Goal: Transaction & Acquisition: Obtain resource

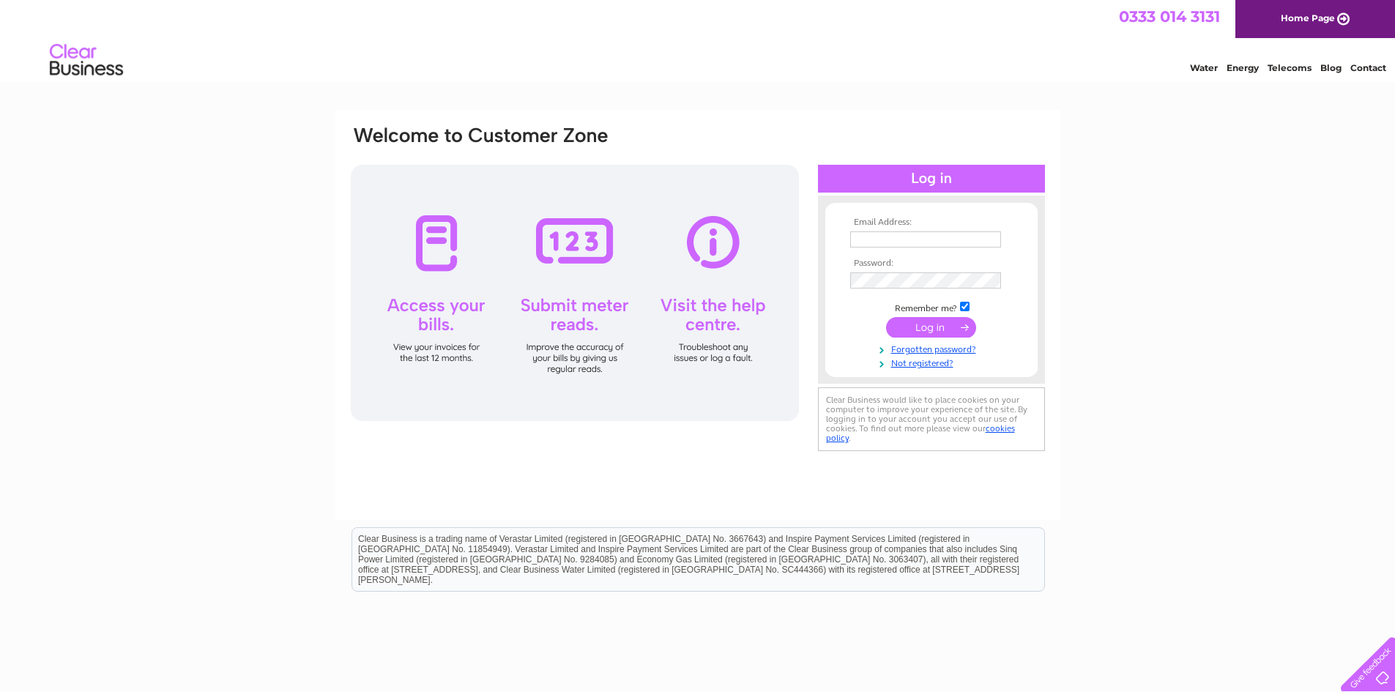
click at [904, 242] on input "text" at bounding box center [925, 239] width 151 height 16
type input "accounts@halesfarms.co.uk"
click at [886, 319] on input "submit" at bounding box center [931, 329] width 90 height 21
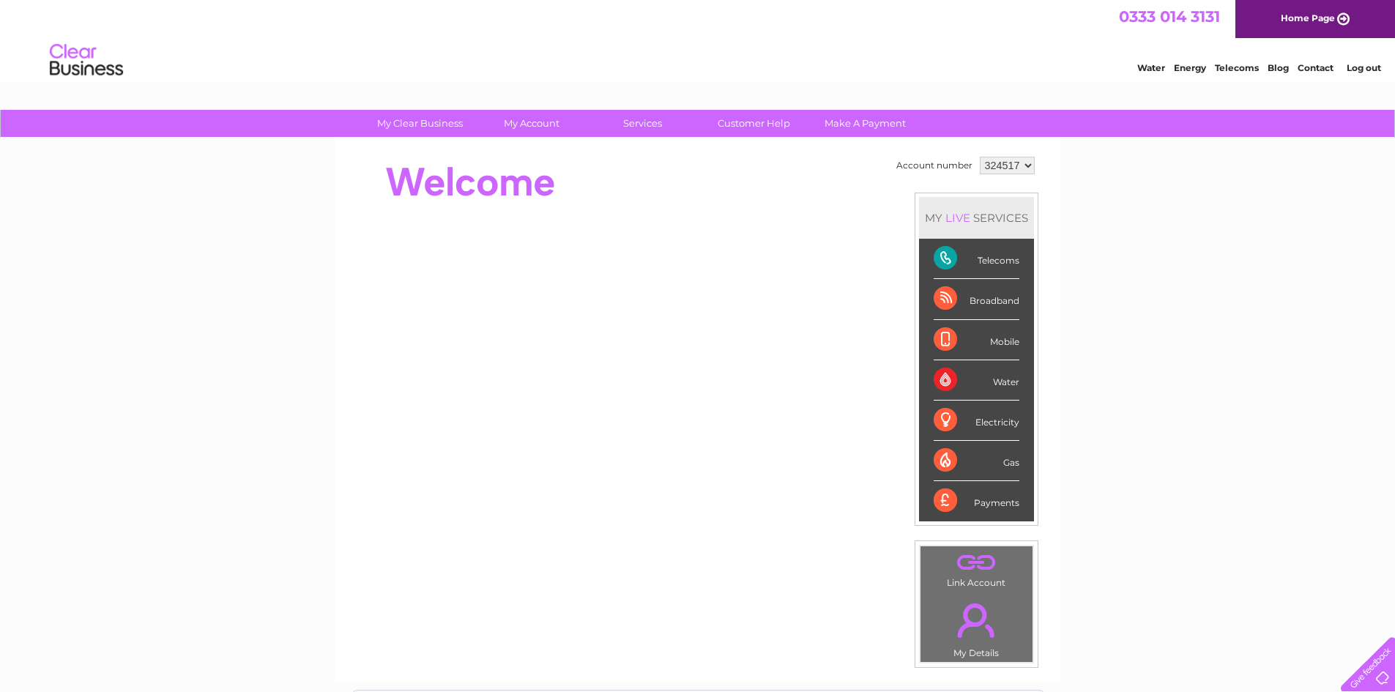
click at [974, 256] on div "Telecoms" at bounding box center [977, 259] width 86 height 40
click at [943, 259] on div "Telecoms" at bounding box center [977, 259] width 86 height 40
click at [940, 260] on div "Telecoms" at bounding box center [977, 259] width 86 height 40
click at [985, 261] on div "Telecoms" at bounding box center [977, 259] width 86 height 40
click at [947, 294] on div "Broadband" at bounding box center [977, 299] width 86 height 40
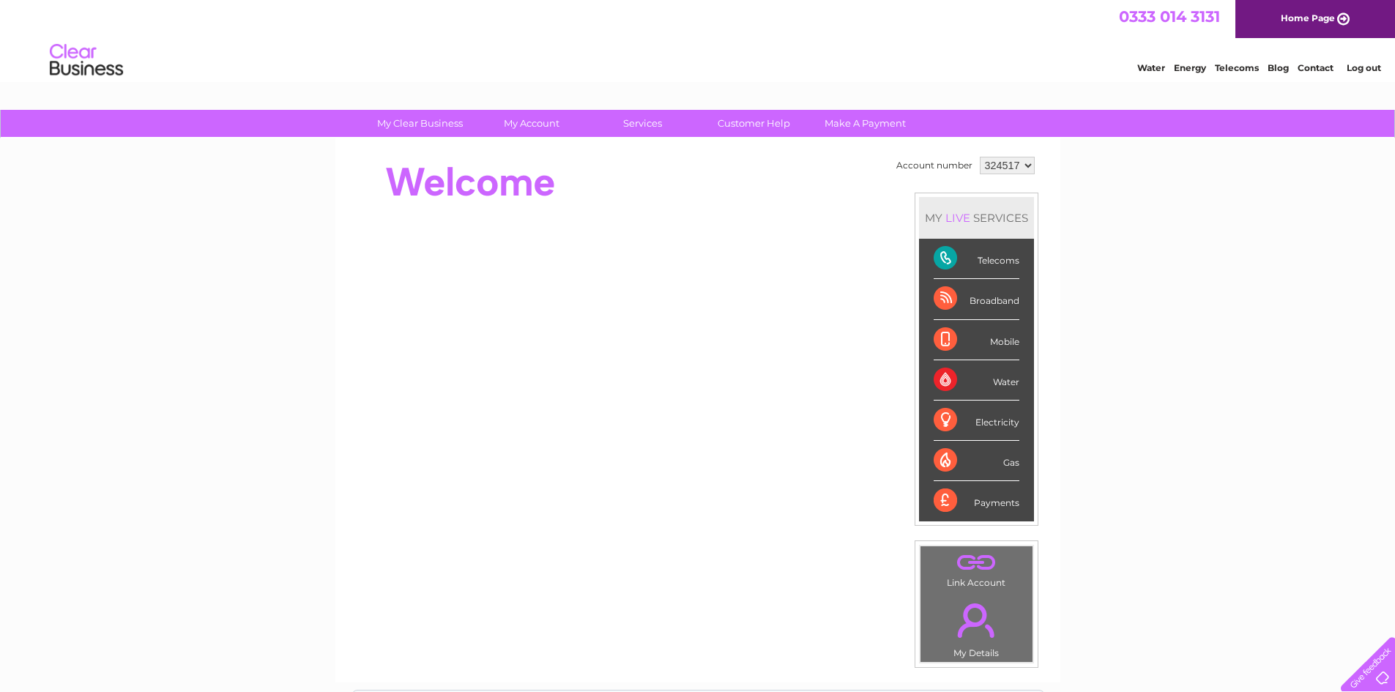
click at [945, 297] on div "Broadband" at bounding box center [977, 299] width 86 height 40
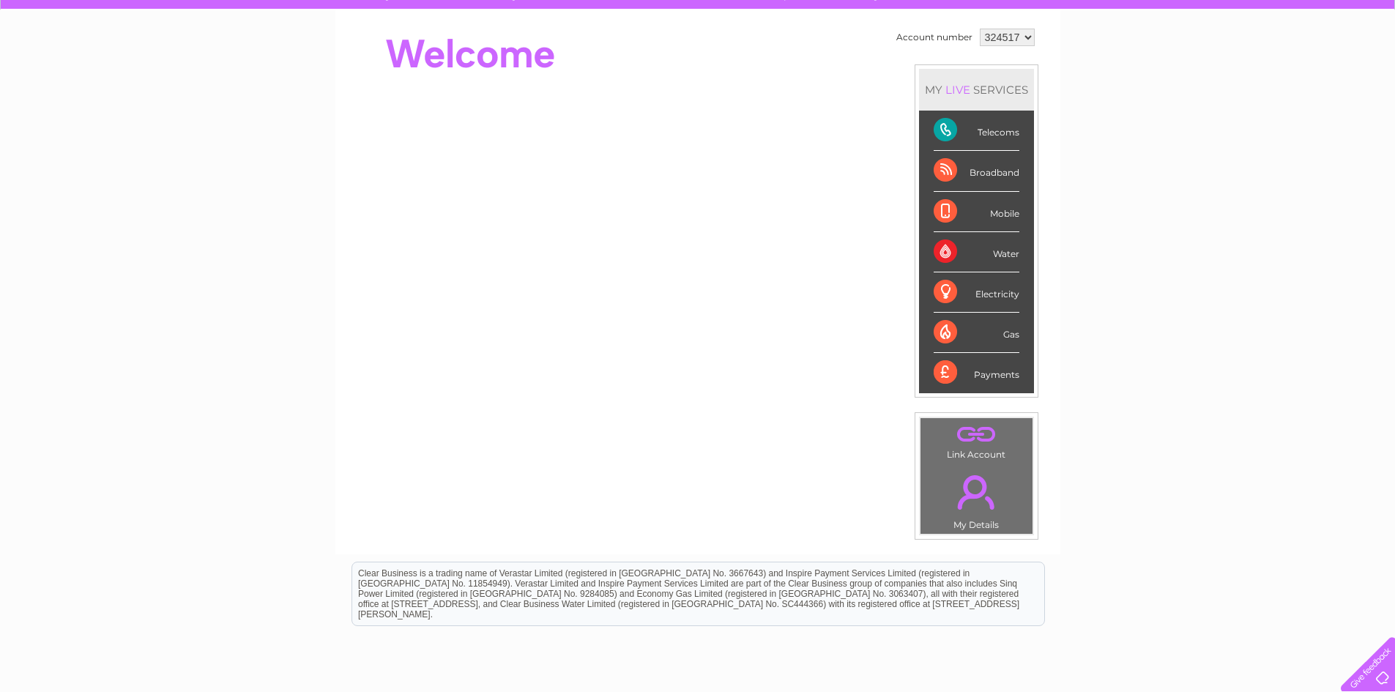
scroll to position [105, 0]
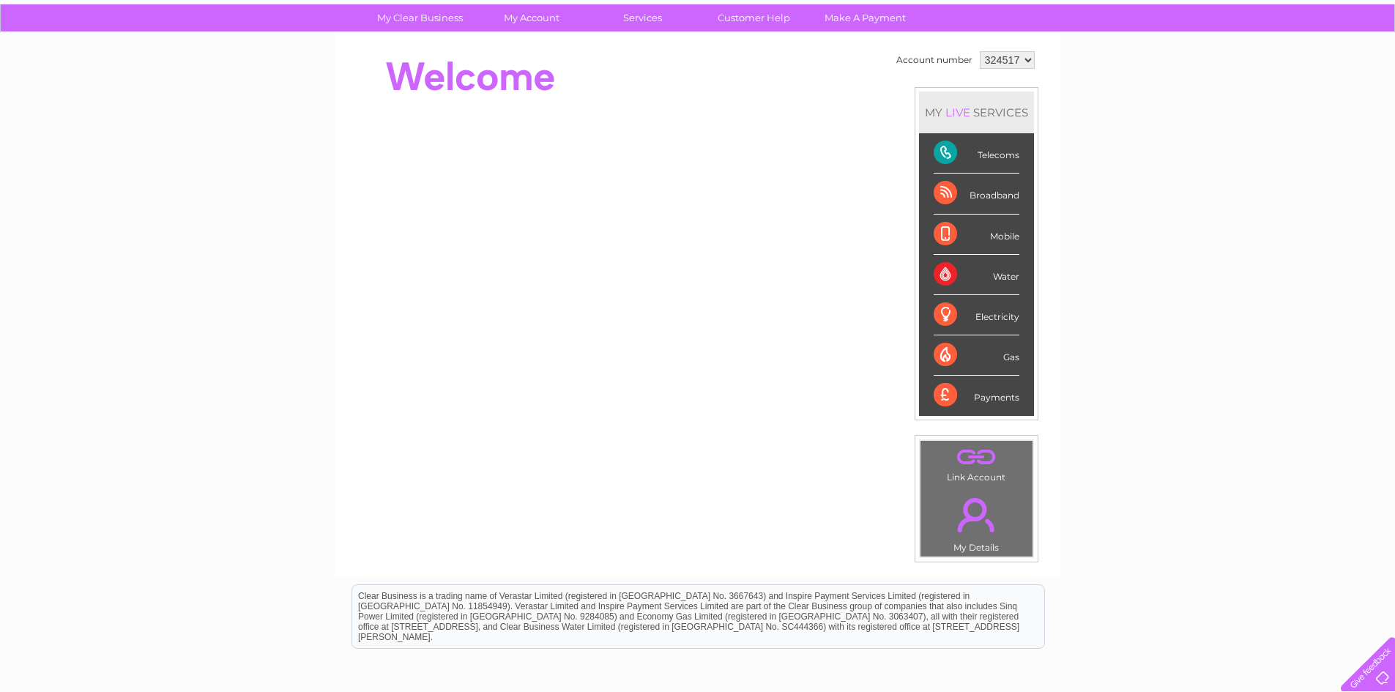
click at [946, 156] on div "Telecoms" at bounding box center [977, 153] width 86 height 40
click at [979, 314] on div "Electricity" at bounding box center [977, 315] width 86 height 40
click at [998, 316] on div "Electricity" at bounding box center [977, 315] width 86 height 40
click at [976, 505] on link "." at bounding box center [976, 514] width 105 height 51
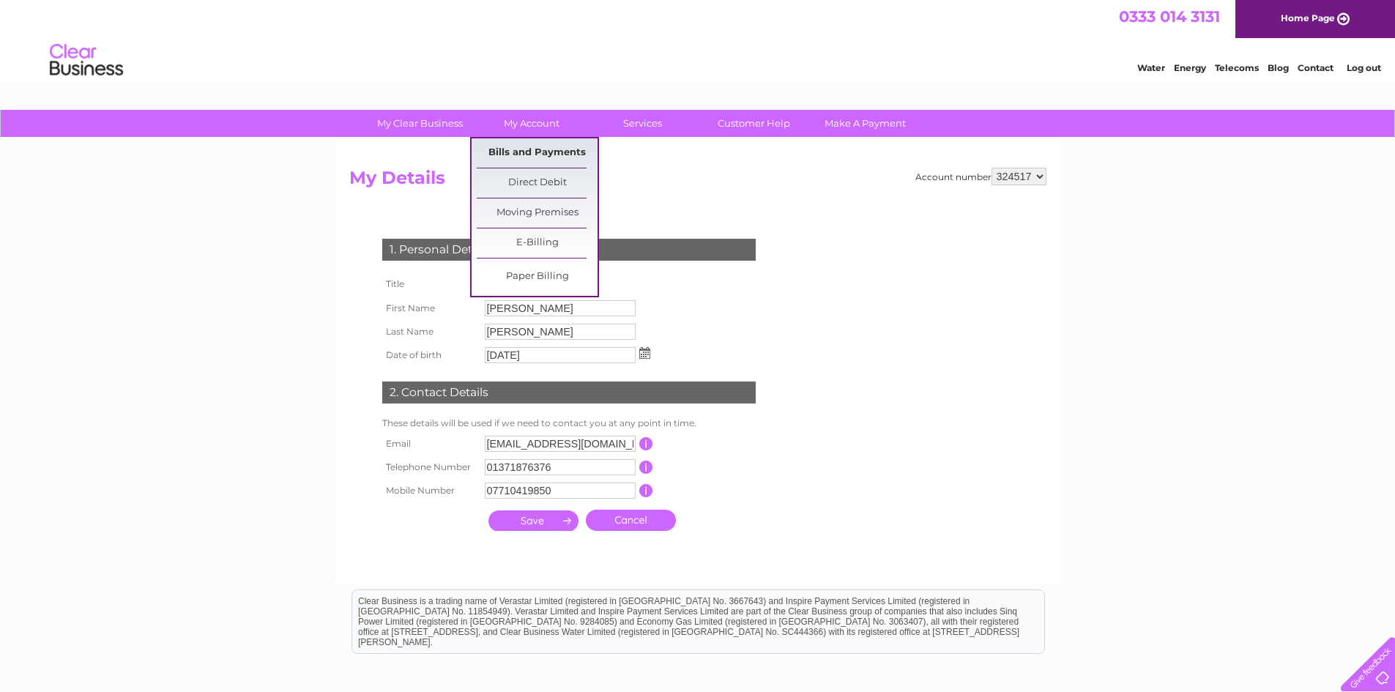
click at [535, 147] on link "Bills and Payments" at bounding box center [537, 152] width 121 height 29
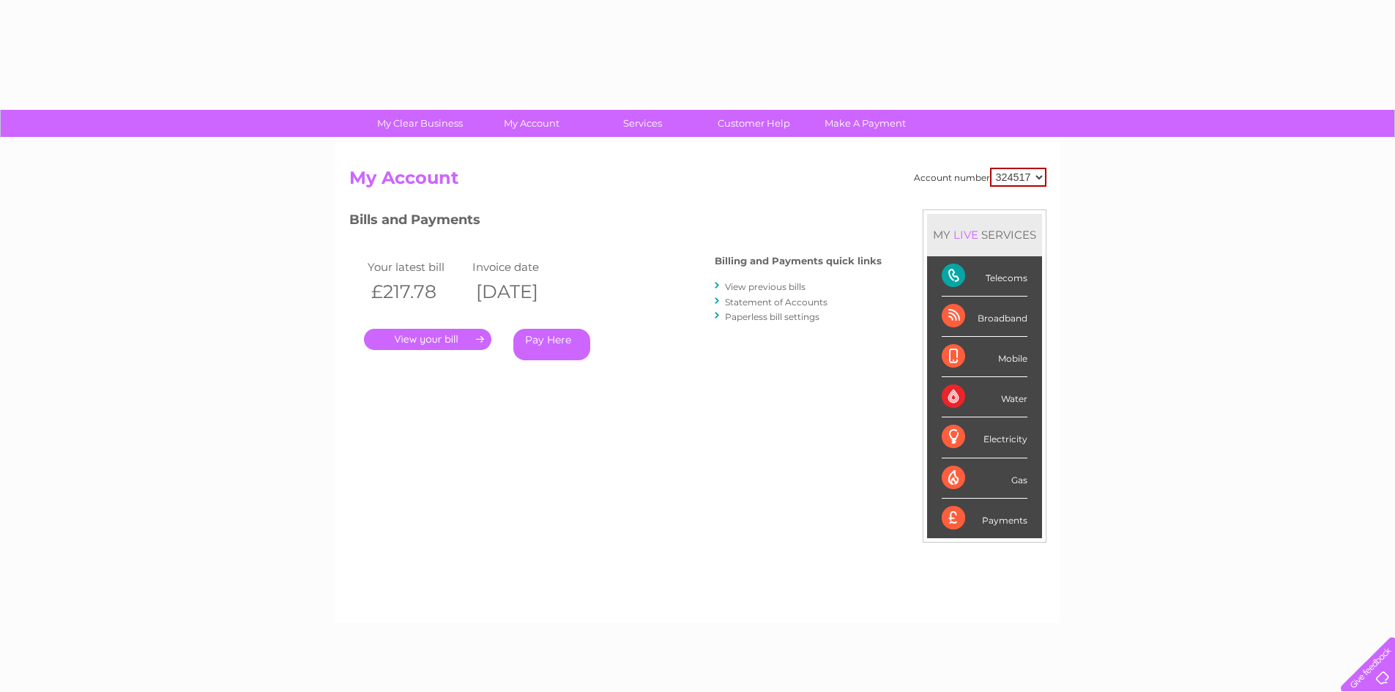
click at [535, 154] on div "Account number 324517 My Account MY LIVE SERVICES Telecoms Broadband Mobile Wat…" at bounding box center [697, 380] width 725 height 485
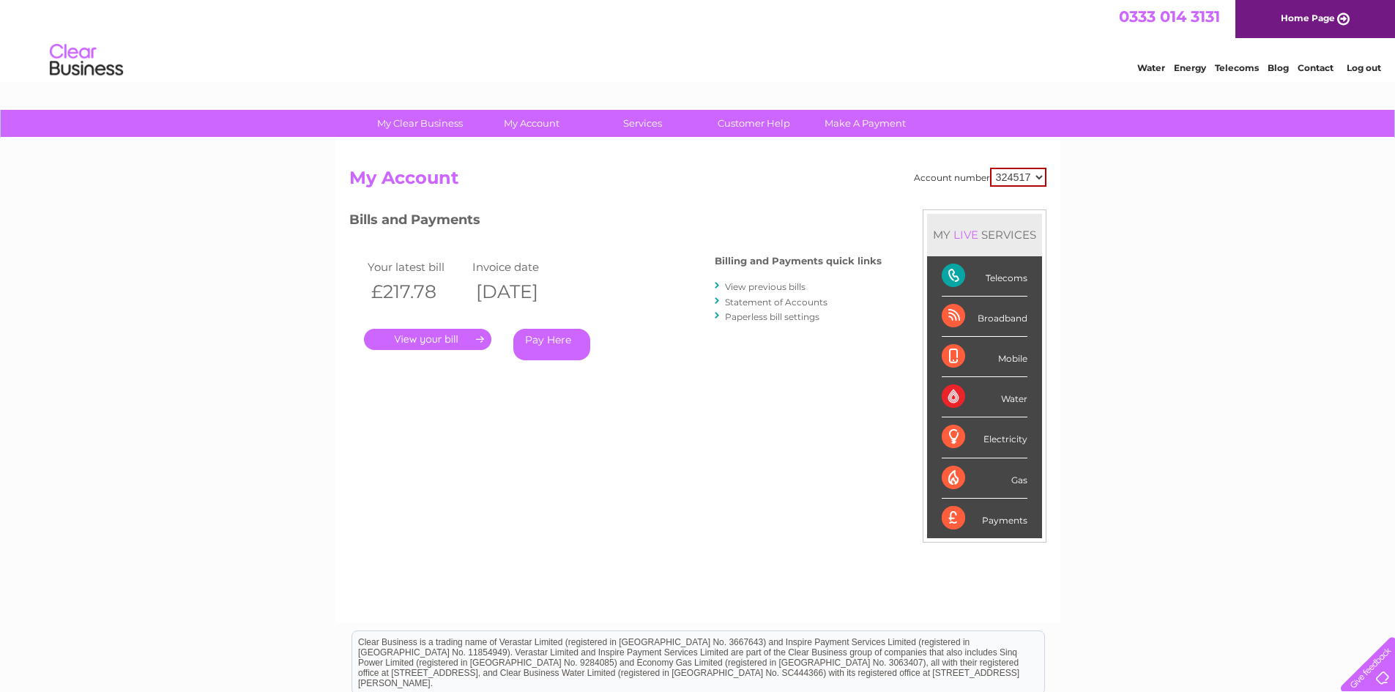
click at [423, 335] on link "." at bounding box center [427, 339] width 127 height 21
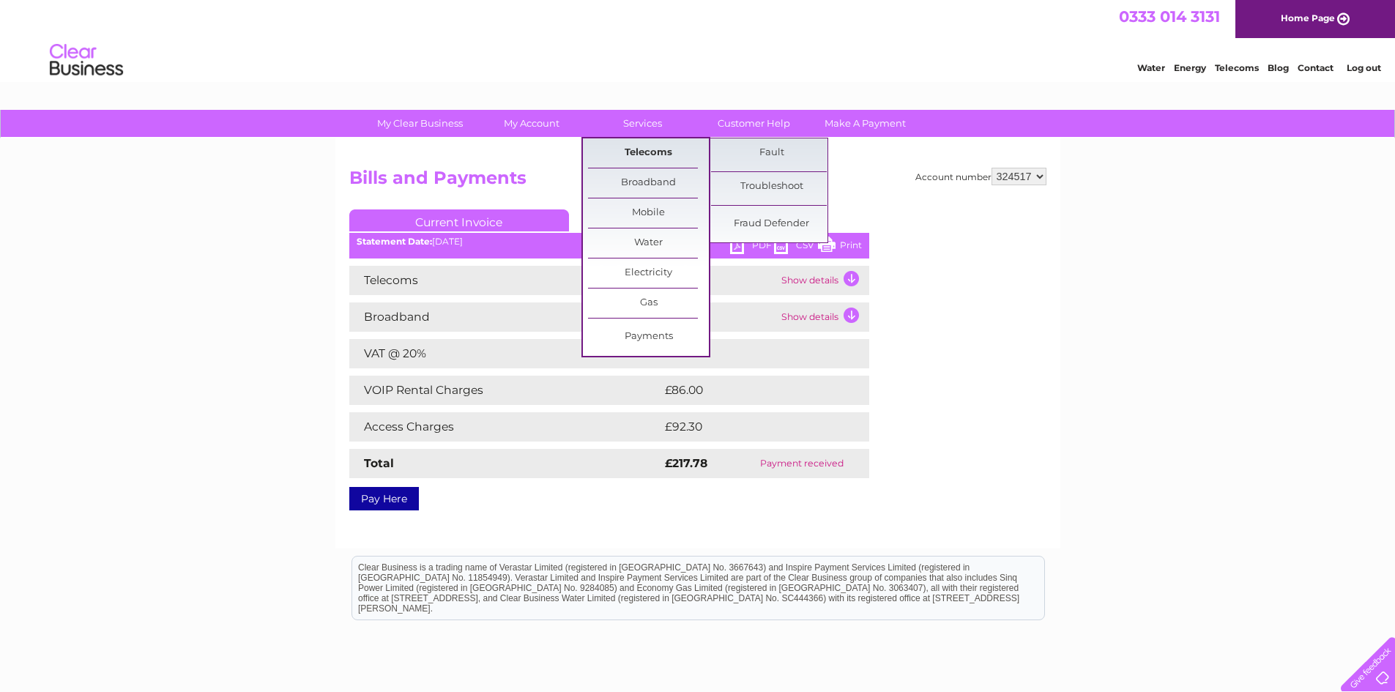
click at [634, 158] on link "Telecoms" at bounding box center [648, 152] width 121 height 29
click at [641, 152] on link "Telecoms" at bounding box center [648, 152] width 121 height 29
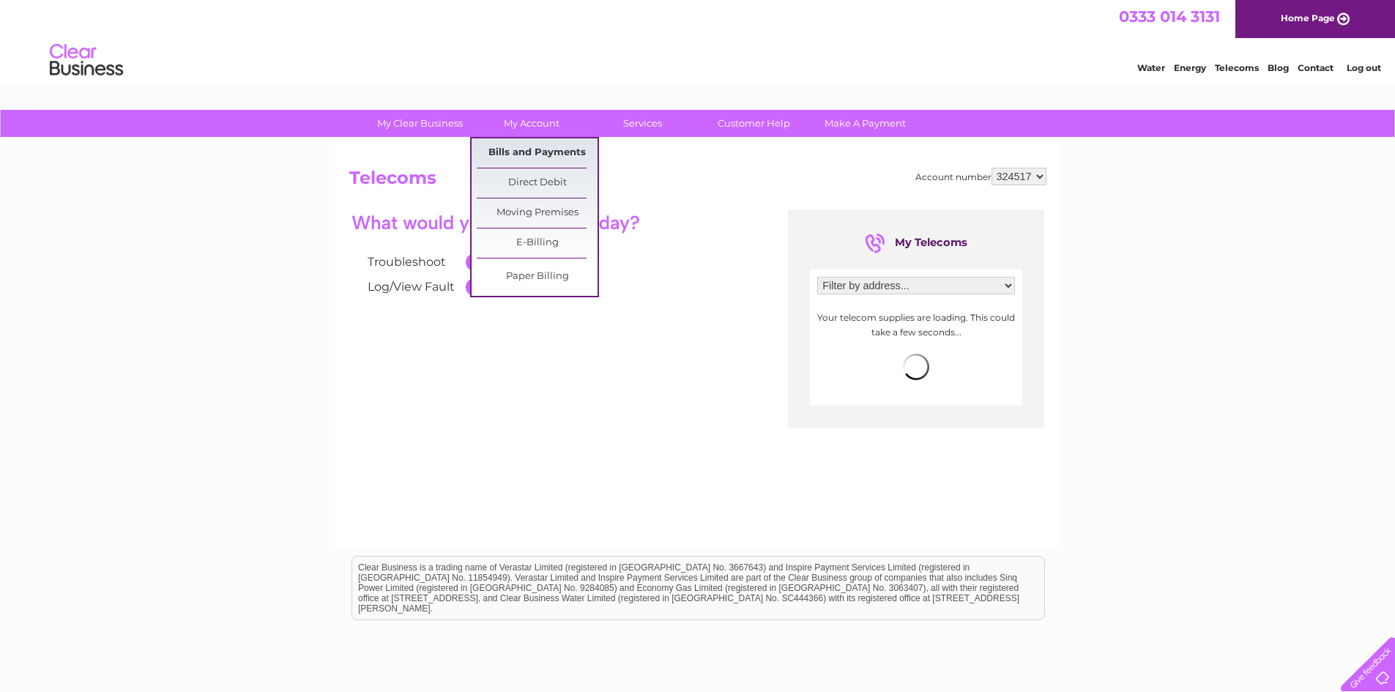
click at [528, 155] on link "Bills and Payments" at bounding box center [537, 152] width 121 height 29
click at [527, 155] on link "Bills and Payments" at bounding box center [537, 152] width 121 height 29
click at [528, 153] on link "Bills and Payments" at bounding box center [537, 152] width 121 height 29
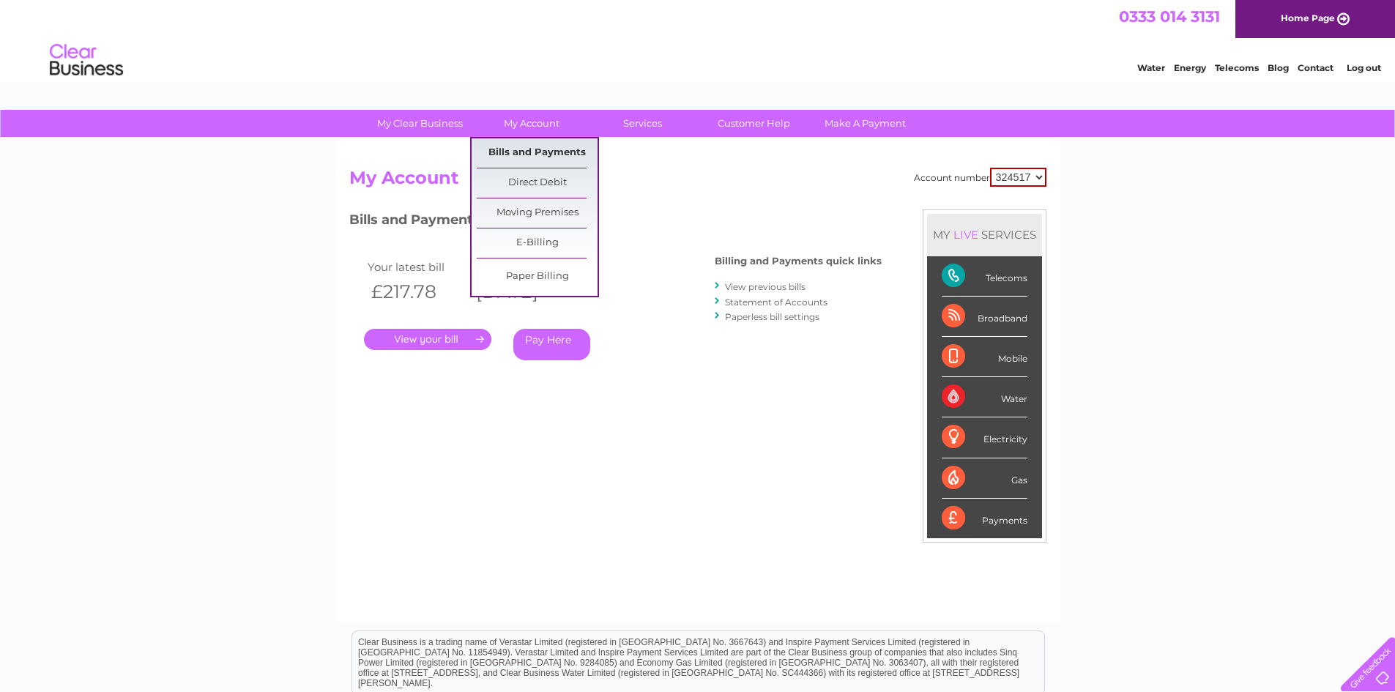
click at [526, 153] on link "Bills and Payments" at bounding box center [537, 152] width 121 height 29
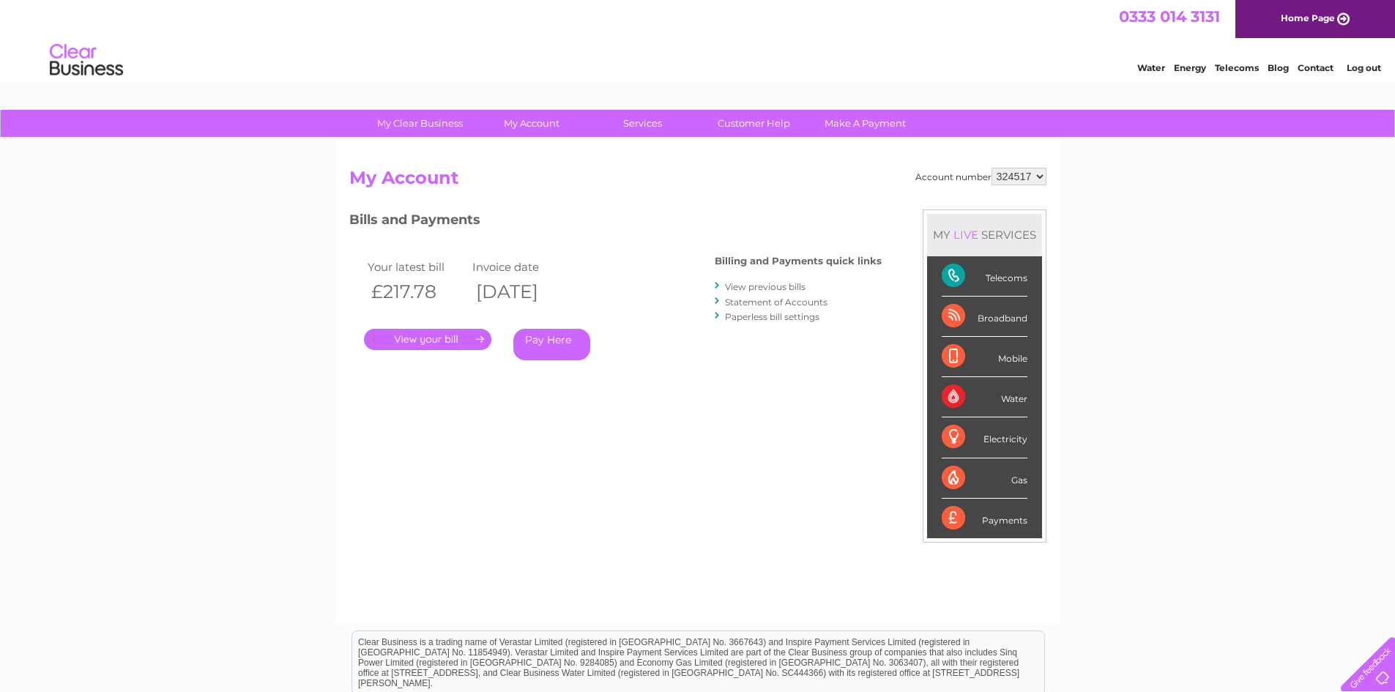
click at [754, 286] on link "View previous bills" at bounding box center [765, 286] width 81 height 11
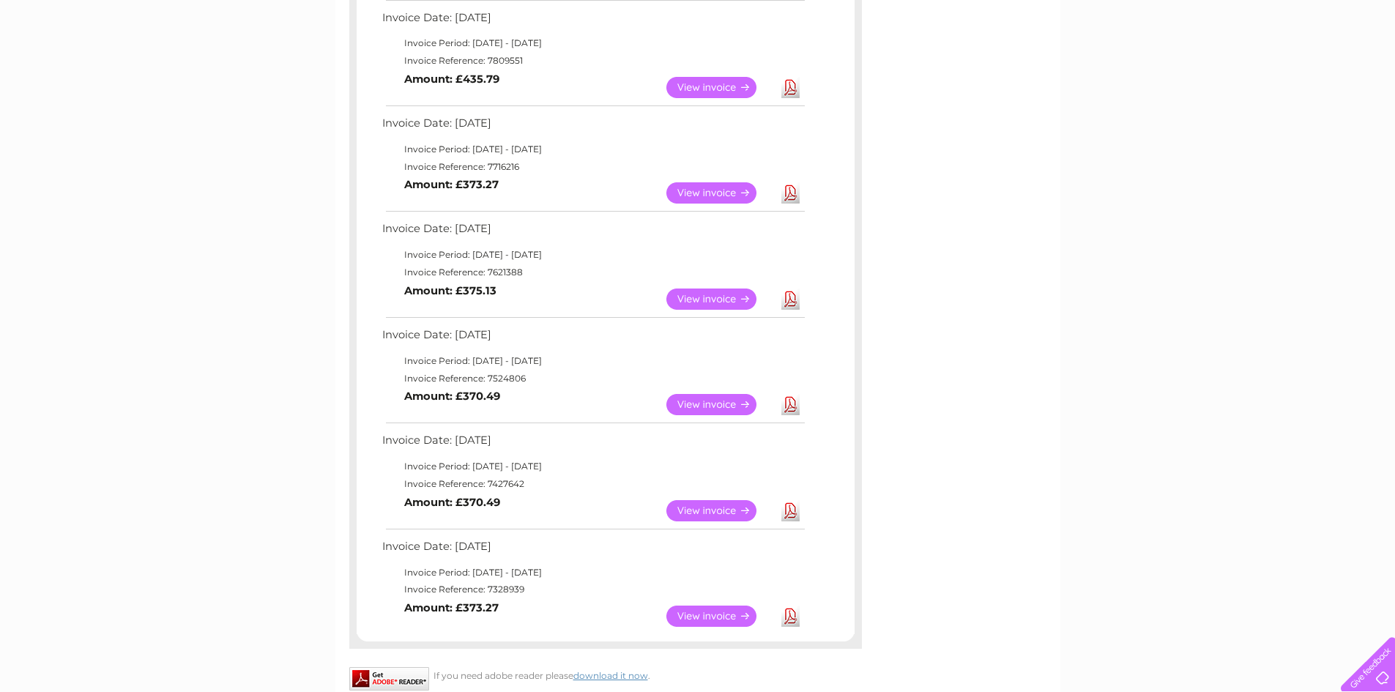
scroll to position [586, 0]
click at [735, 401] on link "View" at bounding box center [721, 403] width 108 height 21
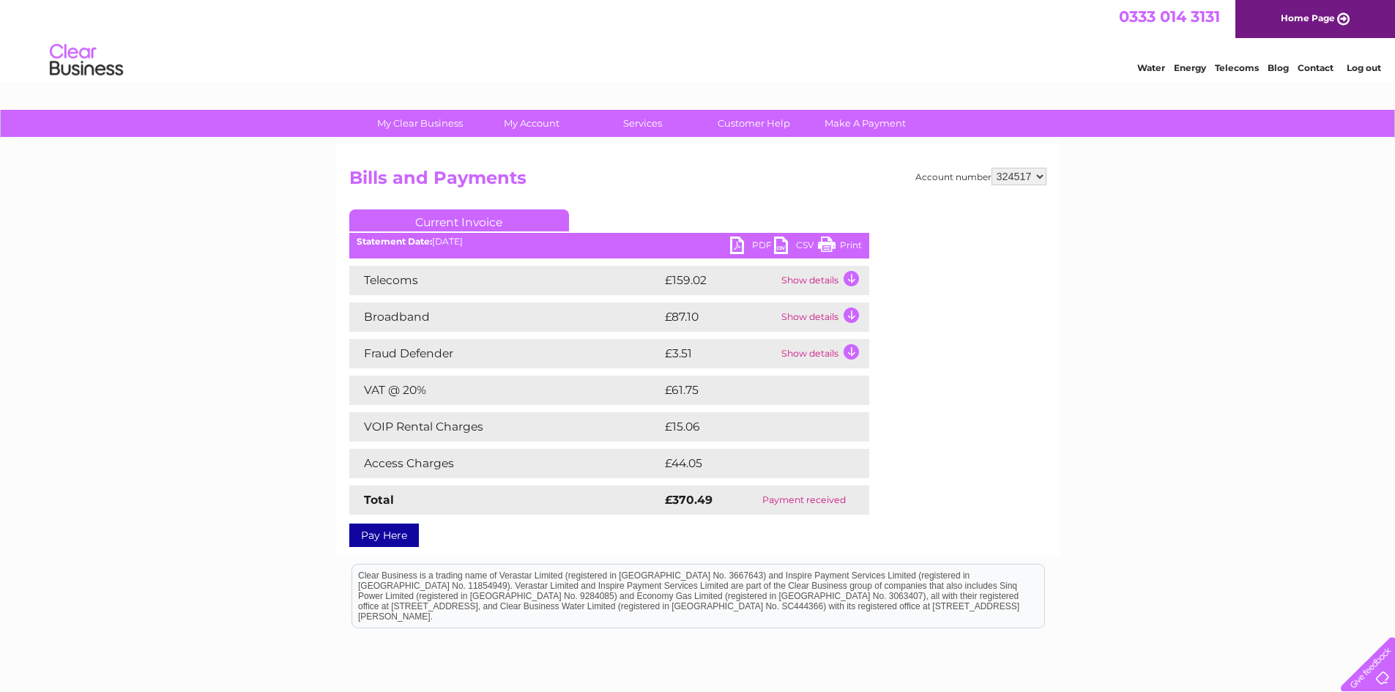
click at [737, 240] on link "PDF" at bounding box center [752, 247] width 44 height 21
click at [815, 281] on td "Show details" at bounding box center [824, 280] width 92 height 29
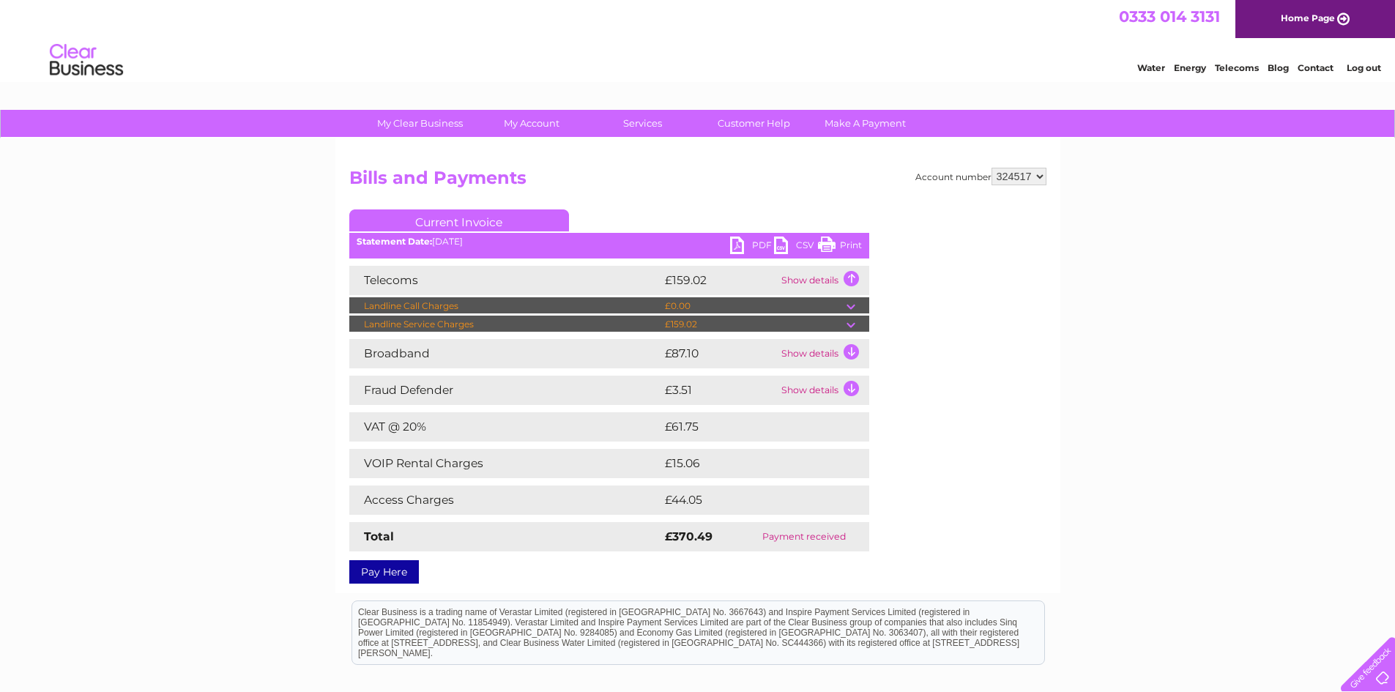
click at [739, 244] on link "PDF" at bounding box center [752, 247] width 44 height 21
